Goal: Task Accomplishment & Management: Manage account settings

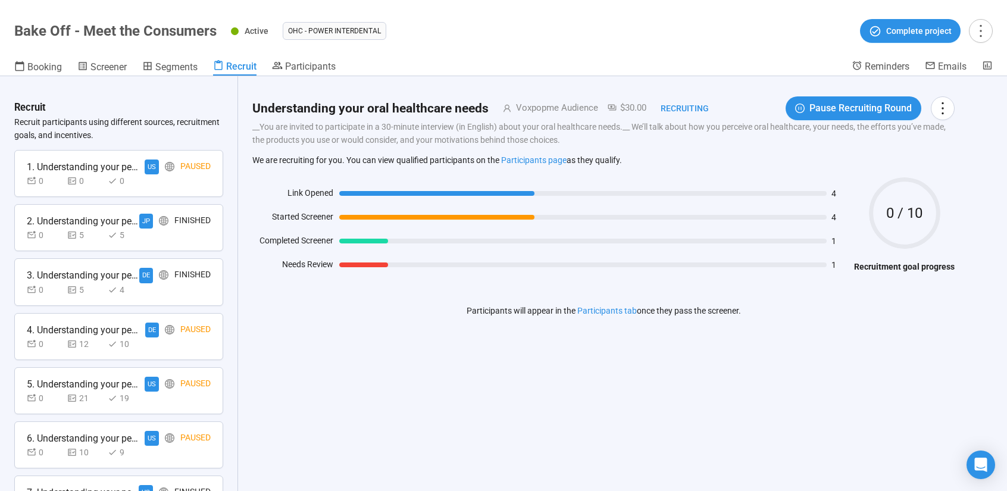
scroll to position [407, 0]
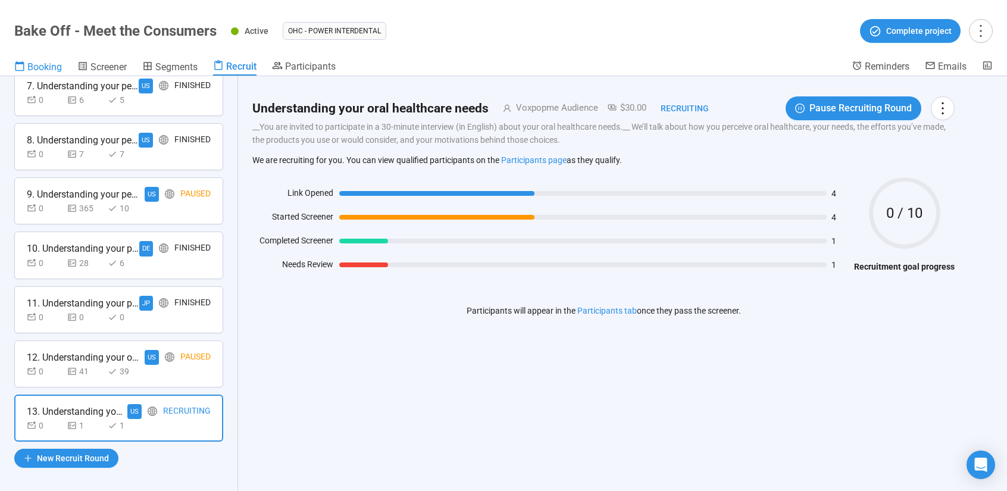
click at [33, 63] on span "Booking" at bounding box center [44, 66] width 35 height 11
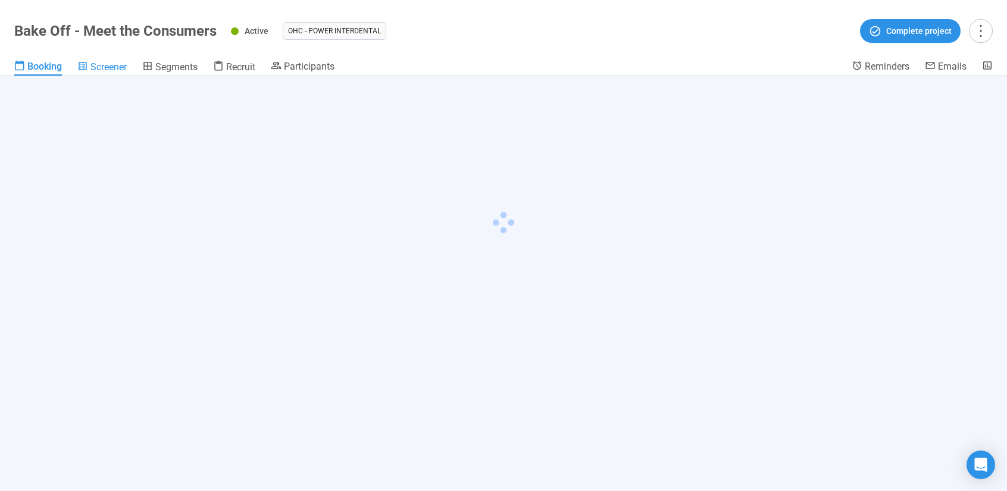
click at [107, 65] on span "Screener" at bounding box center [108, 66] width 36 height 11
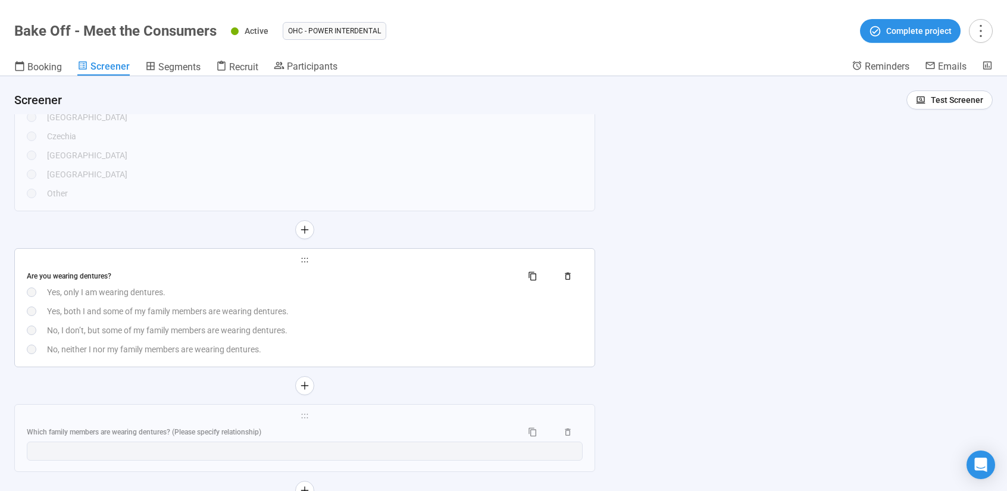
click at [419, 346] on div "No, neither I nor my family members are wearing dentures." at bounding box center [315, 349] width 536 height 13
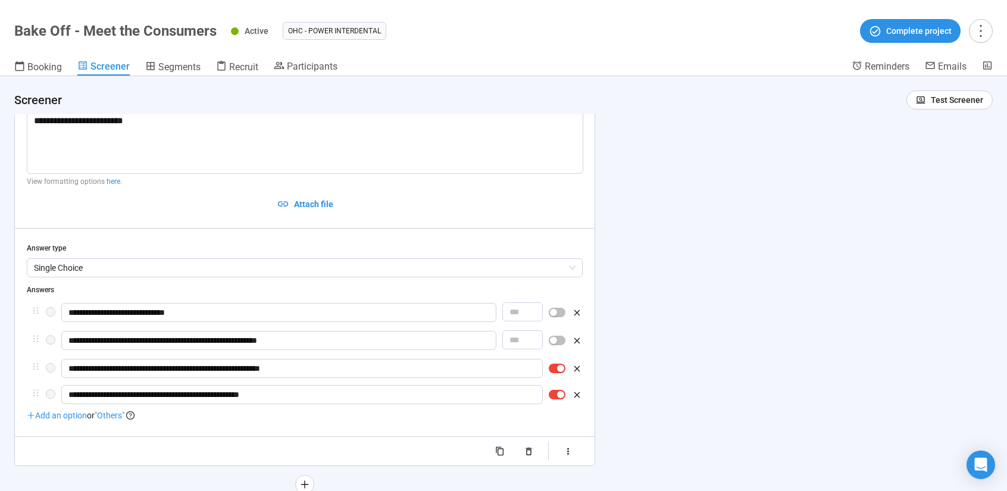
scroll to position [804, 0]
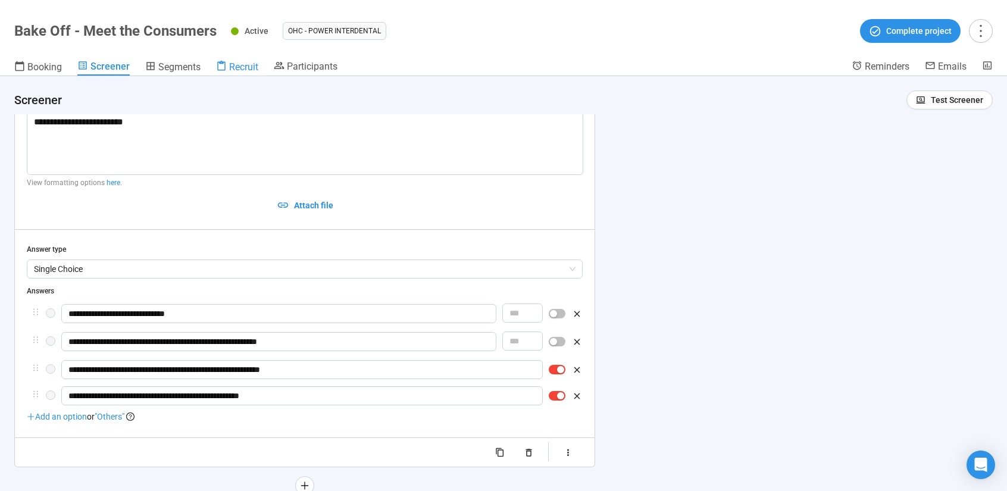
click at [219, 67] on icon at bounding box center [221, 66] width 11 height 11
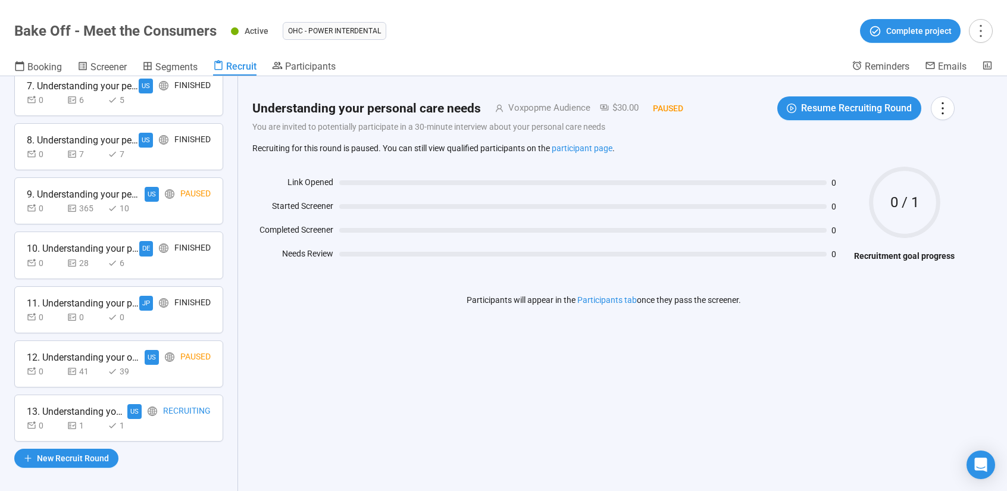
click at [163, 404] on div "Recruiting" at bounding box center [187, 411] width 48 height 15
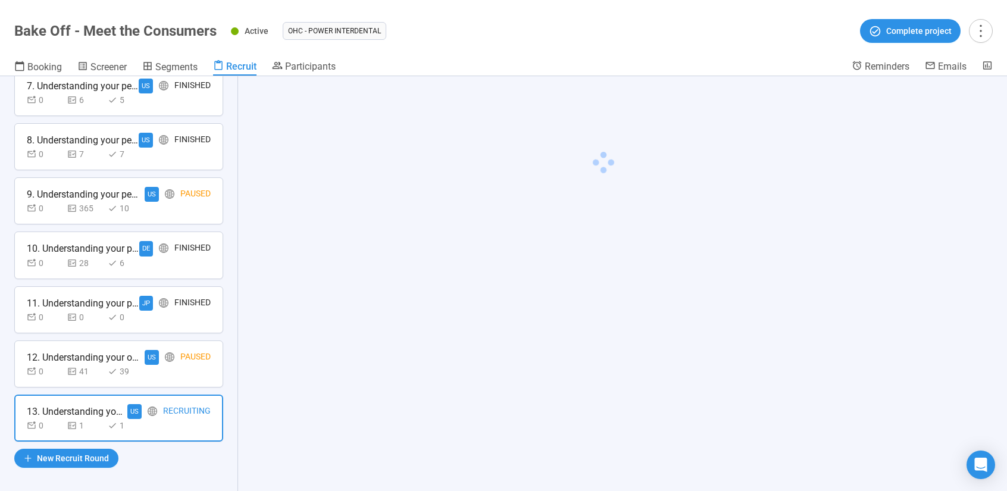
scroll to position [406, 0]
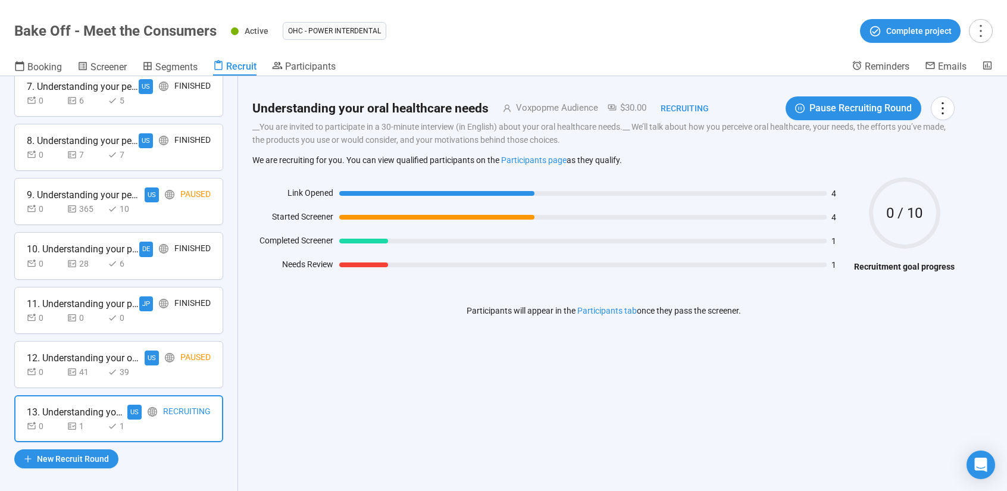
click at [160, 366] on div "0 41 39" at bounding box center [119, 372] width 184 height 13
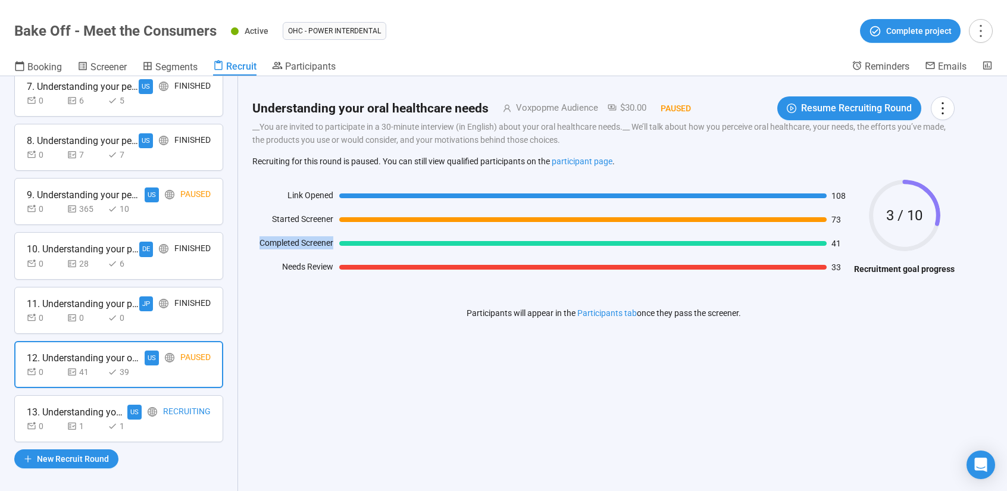
drag, startPoint x: 260, startPoint y: 243, endPoint x: 337, endPoint y: 242, distance: 77.4
click at [337, 242] on div "Completed Screener 41" at bounding box center [550, 245] width 596 height 18
click at [319, 263] on div "Needs Review" at bounding box center [292, 269] width 81 height 18
click at [288, 68] on span "Participants" at bounding box center [310, 66] width 51 height 11
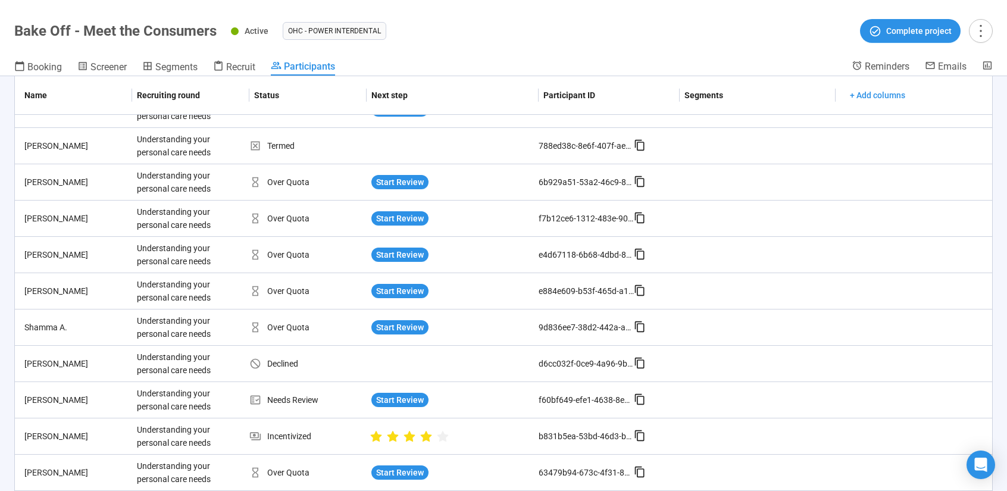
scroll to position [417, 0]
